Goal: Transaction & Acquisition: Subscribe to service/newsletter

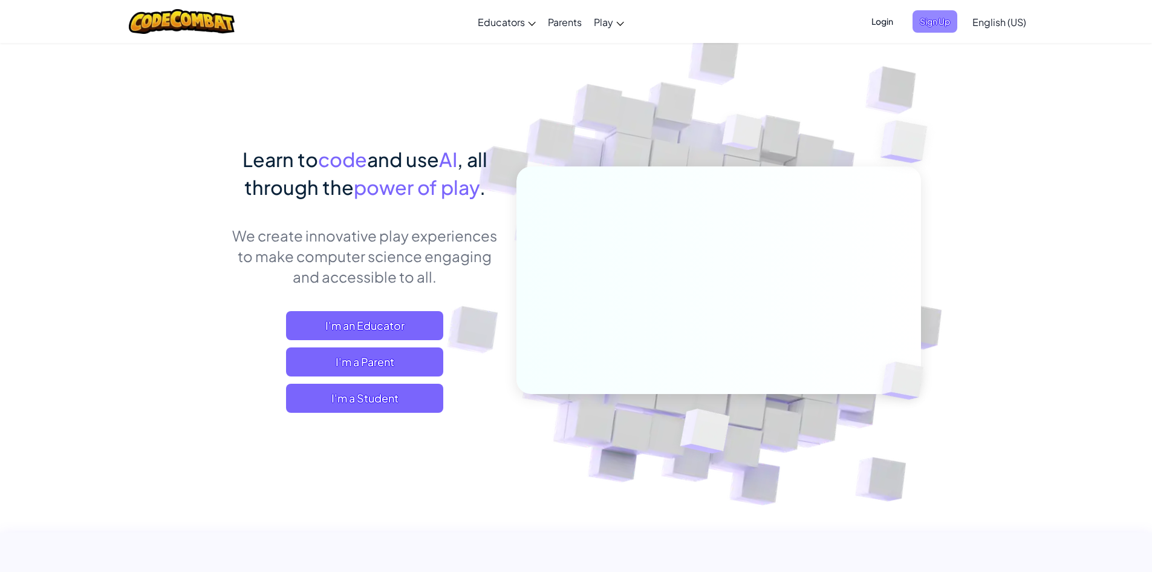
click at [916, 24] on span "Sign Up" at bounding box center [935, 21] width 45 height 22
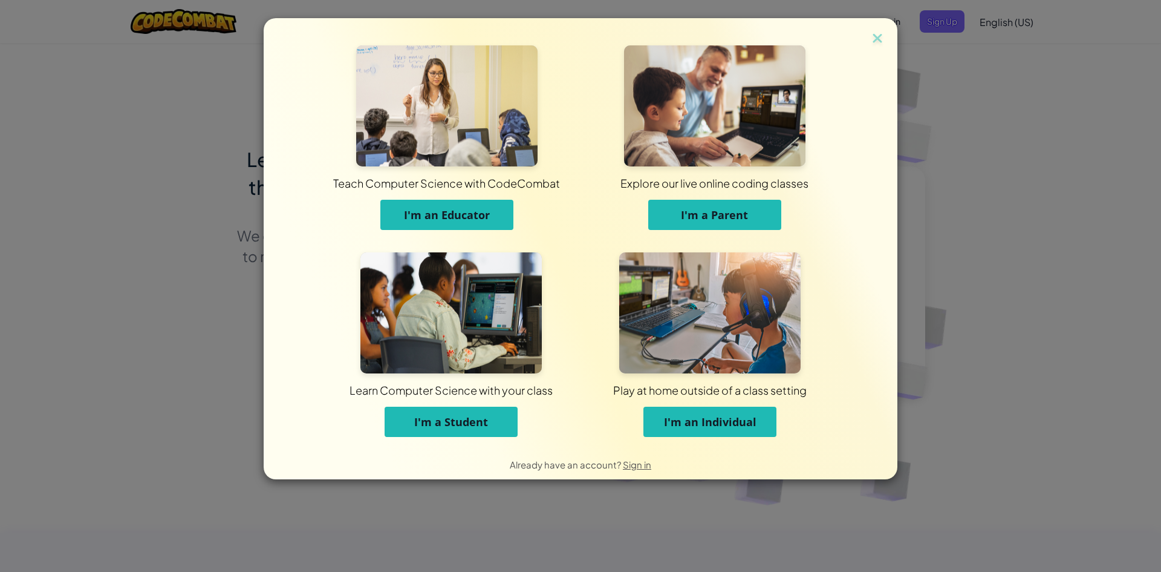
click at [703, 420] on span "I'm an Individual" at bounding box center [710, 421] width 93 height 15
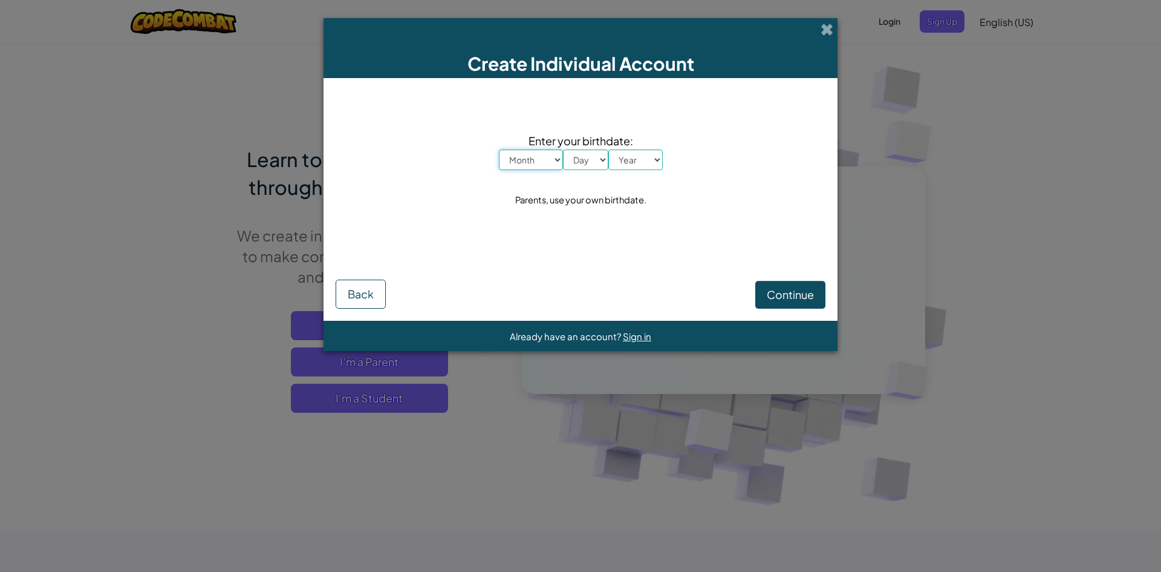
click at [546, 166] on select "Month January February March April May June July August September October Novem…" at bounding box center [531, 159] width 64 height 21
select select "4"
click at [499, 149] on select "Month January February March April May June July August September October Novem…" at bounding box center [531, 159] width 64 height 21
click at [587, 161] on select "Day 1 2 3 4 5 6 7 8 9 10 11 12 13 14 15 16 17 18 19 20 21 22 23 24 25 26 27 28 …" at bounding box center [585, 159] width 45 height 21
select select "28"
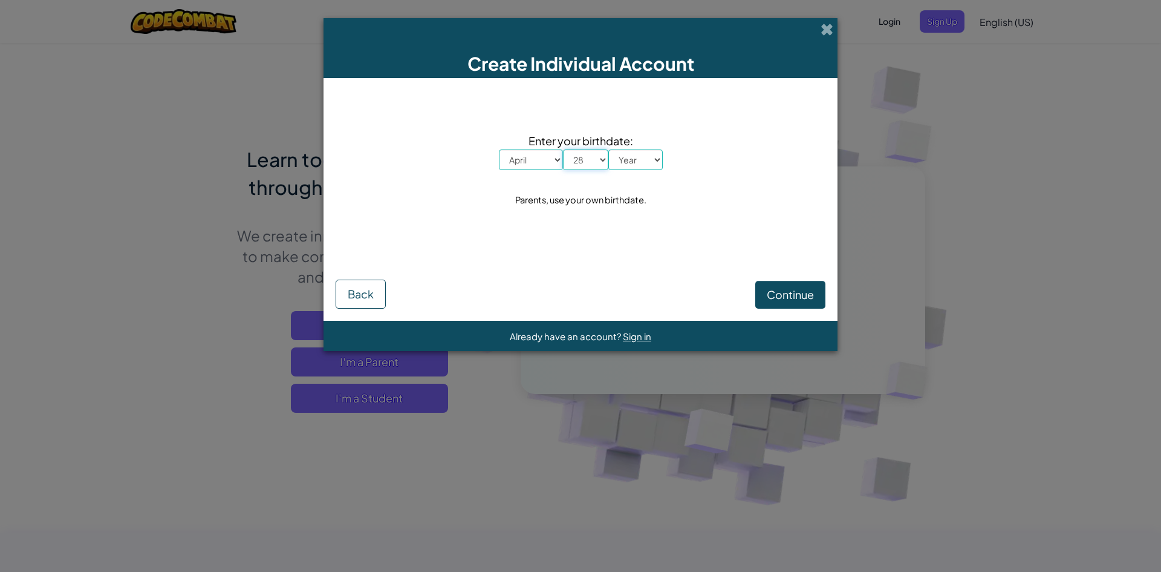
click at [563, 149] on select "Day 1 2 3 4 5 6 7 8 9 10 11 12 13 14 15 16 17 18 19 20 21 22 23 24 25 26 27 28 …" at bounding box center [585, 159] width 45 height 21
click at [642, 174] on div "Enter your birthdate: Month January February March April May June July August S…" at bounding box center [581, 170] width 490 height 160
click at [648, 165] on select "Year [DATE] 2024 2023 2022 2021 2020 2019 2018 2017 2016 2015 2014 2013 2012 20…" at bounding box center [635, 159] width 54 height 21
select select "2000"
click at [608, 149] on select "Year [DATE] 2024 2023 2022 2021 2020 2019 2018 2017 2016 2015 2014 2013 2012 20…" at bounding box center [635, 159] width 54 height 21
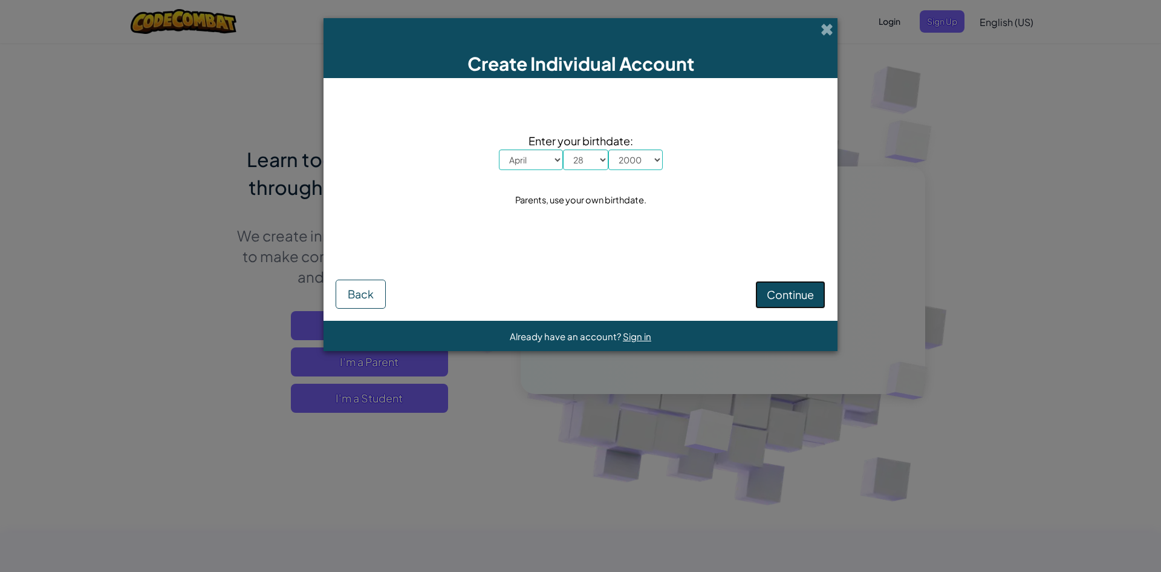
click at [773, 297] on span "Continue" at bounding box center [790, 294] width 47 height 14
